Goal: Information Seeking & Learning: Learn about a topic

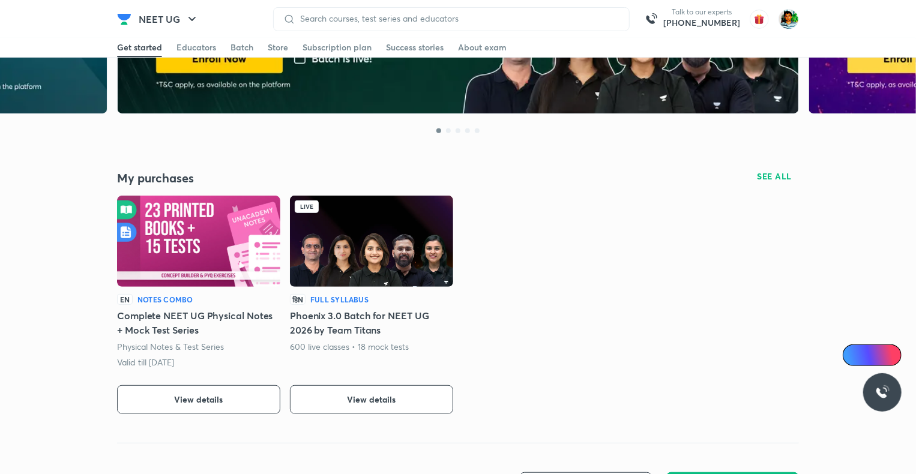
scroll to position [167, 0]
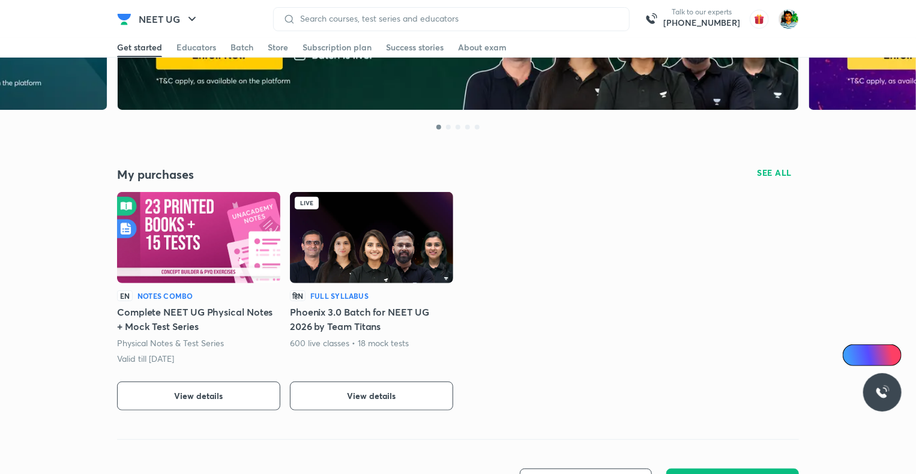
click at [364, 236] on img at bounding box center [371, 237] width 163 height 91
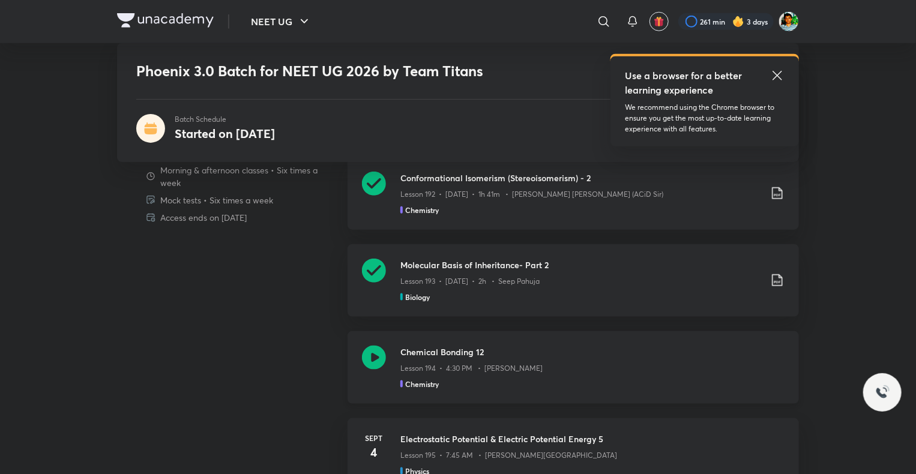
click at [376, 357] on icon at bounding box center [374, 358] width 24 height 24
